Goal: Task Accomplishment & Management: Manage account settings

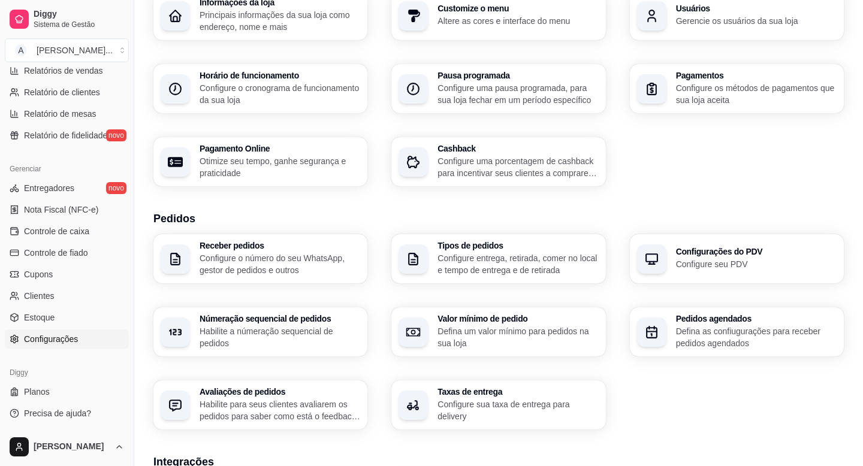
scroll to position [101, 0]
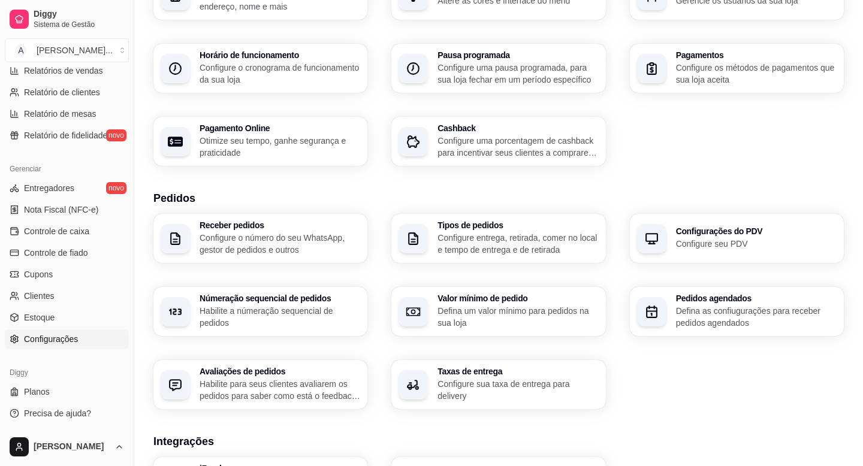
click at [64, 335] on span "Configurações" at bounding box center [51, 339] width 54 height 12
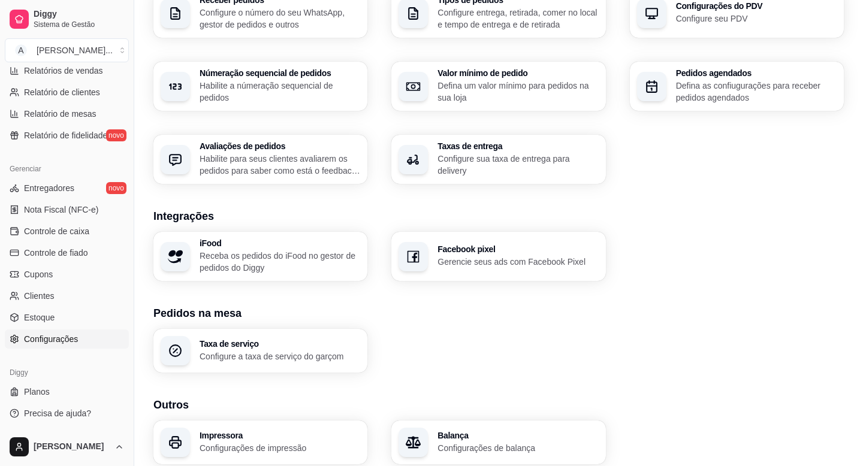
scroll to position [373, 0]
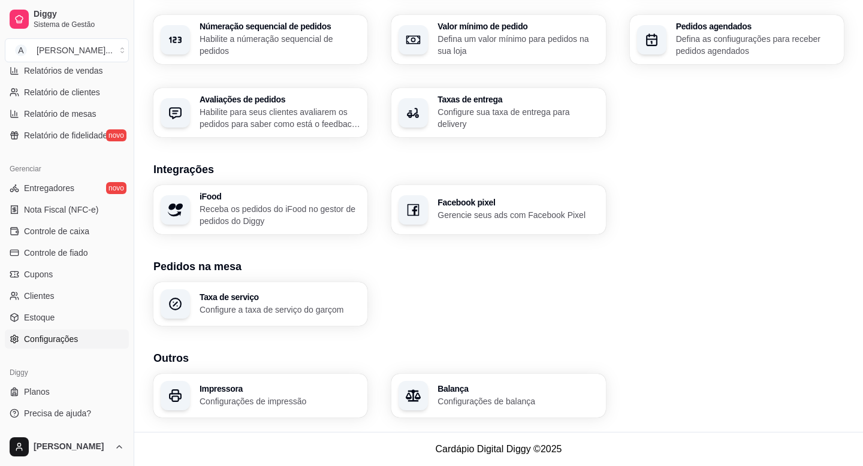
click at [476, 212] on p "Gerencie seus ads com Facebook Pixel" at bounding box center [517, 215] width 161 height 12
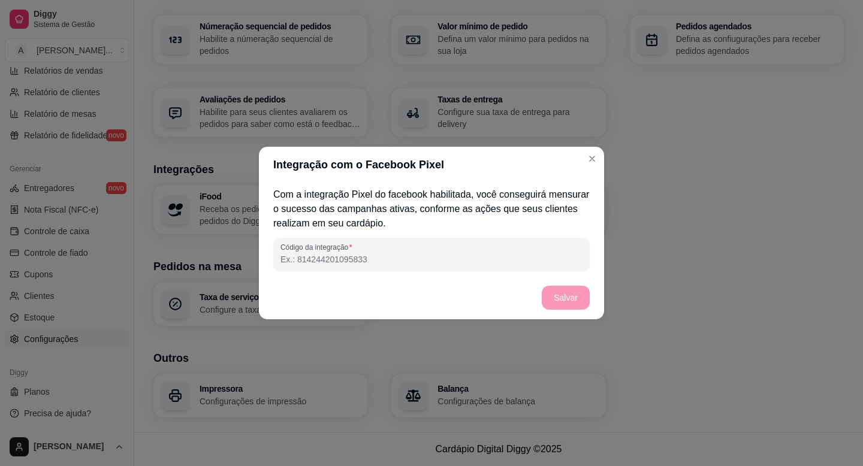
click at [430, 261] on input "Código da integração" at bounding box center [431, 259] width 302 height 12
paste input "1437978850794970"
type input "1437978850794970"
click at [569, 301] on button "Salvar" at bounding box center [565, 297] width 47 height 23
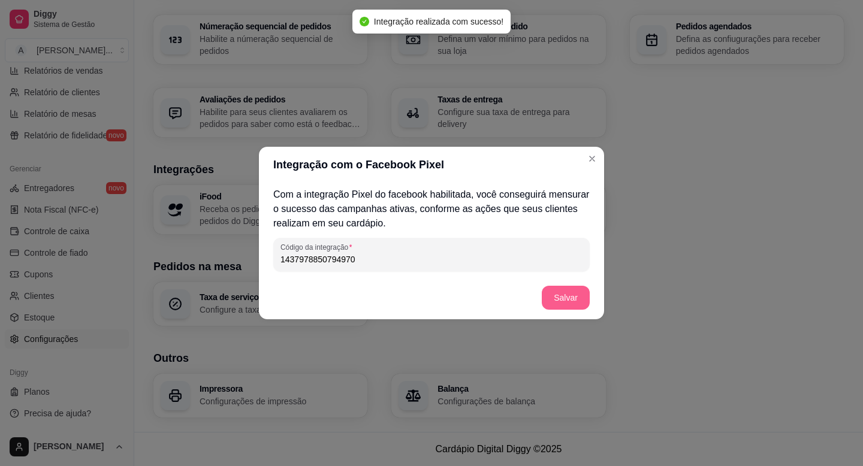
click at [560, 297] on button "Salvar" at bounding box center [566, 298] width 48 height 24
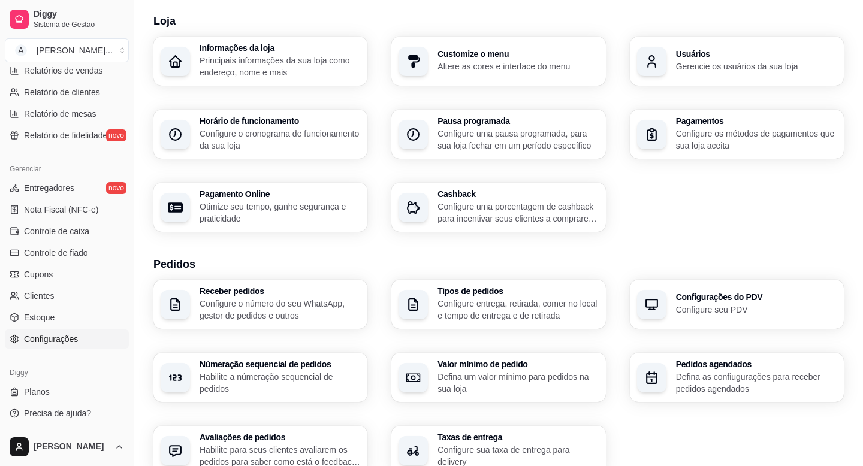
scroll to position [0, 0]
